Goal: Task Accomplishment & Management: Use online tool/utility

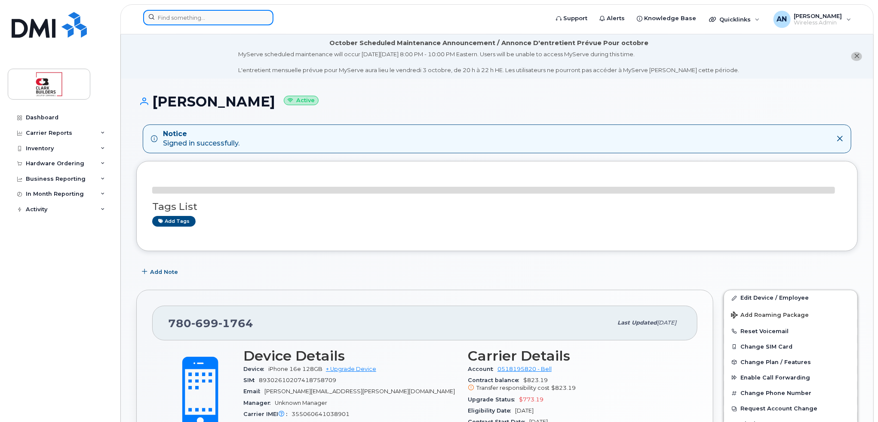
click at [168, 24] on input at bounding box center [208, 17] width 130 height 15
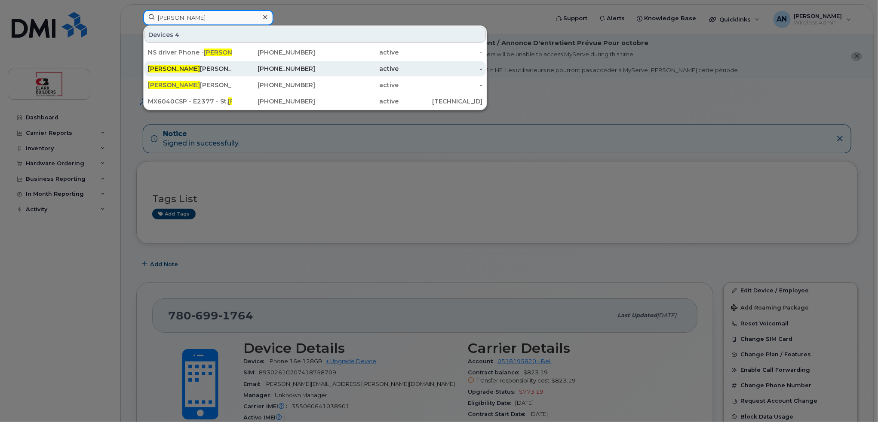
type input "jose"
click at [230, 64] on div "Jose Ceron" at bounding box center [190, 68] width 84 height 15
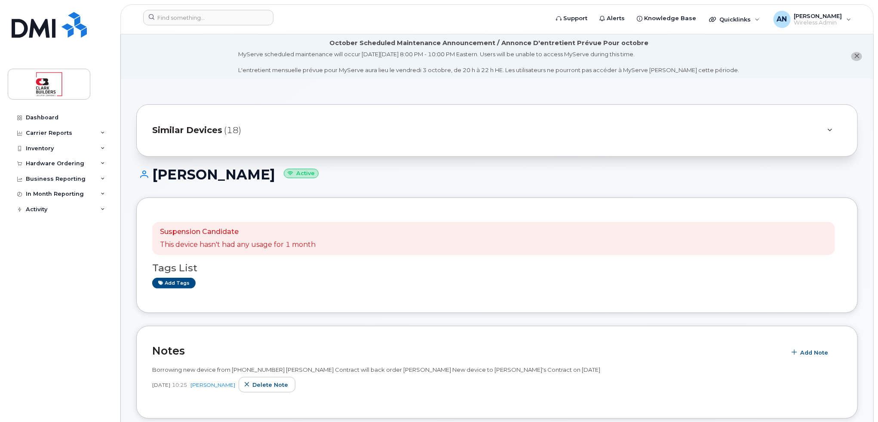
scroll to position [129, 0]
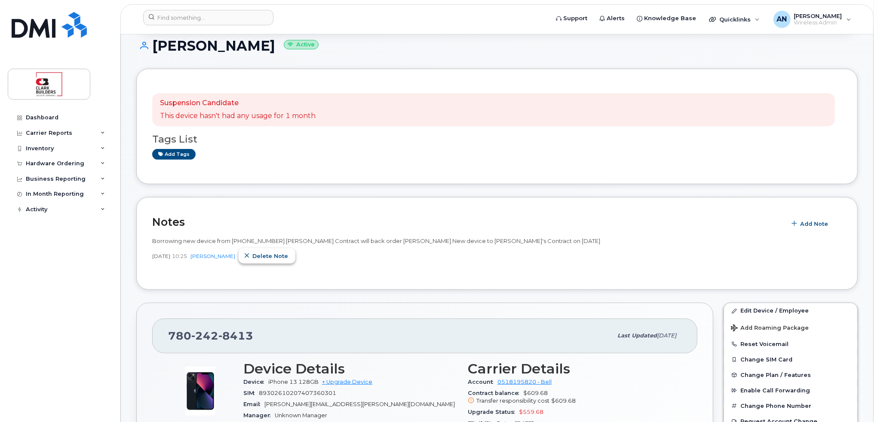
click at [263, 260] on button "Delete note" at bounding box center [266, 255] width 57 height 15
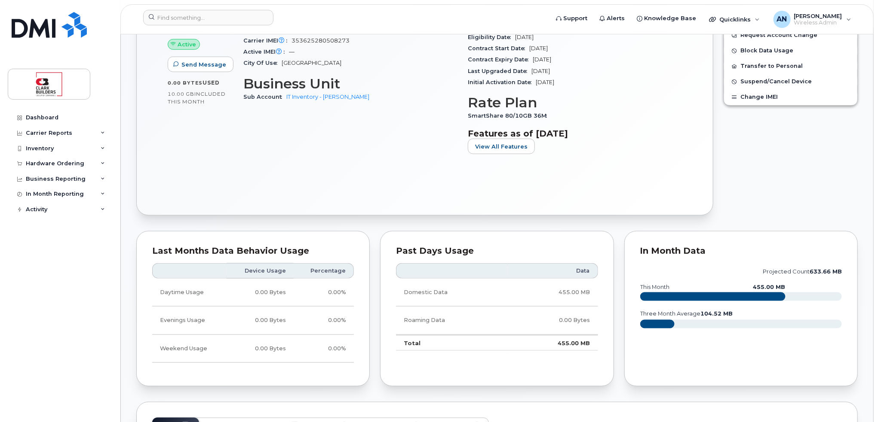
scroll to position [301, 0]
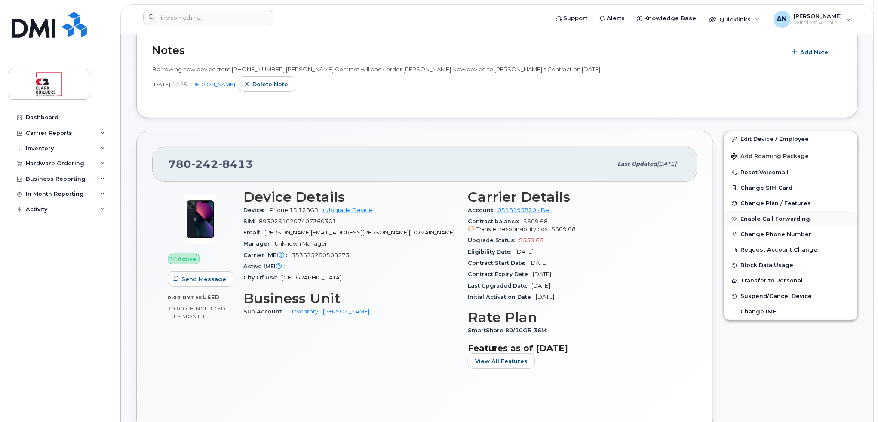
click at [780, 216] on span "Enable Call Forwarding" at bounding box center [775, 219] width 70 height 6
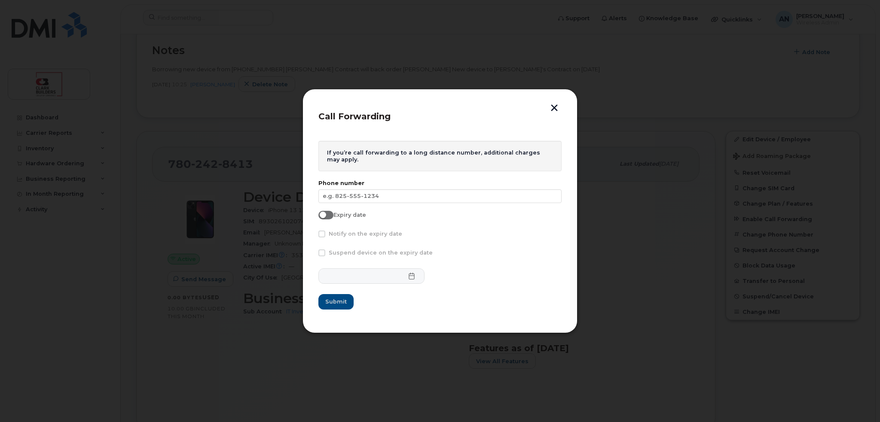
click at [549, 106] on button "button" at bounding box center [554, 108] width 13 height 9
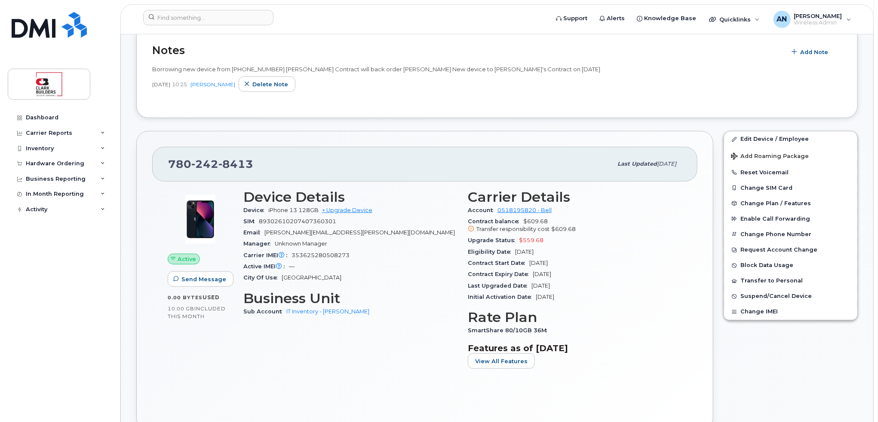
scroll to position [215, 0]
